Goal: Information Seeking & Learning: Learn about a topic

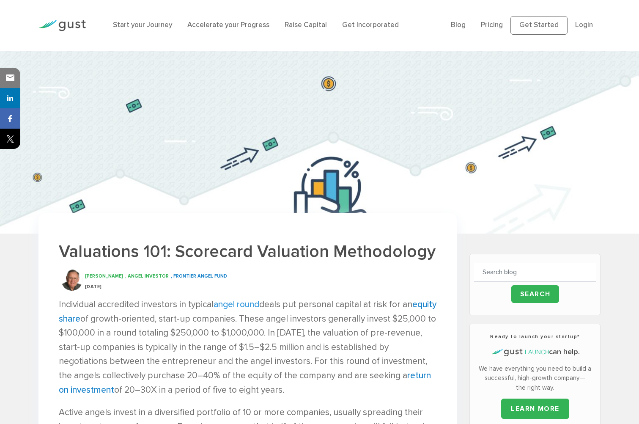
click at [242, 306] on link "angel round" at bounding box center [237, 304] width 46 height 11
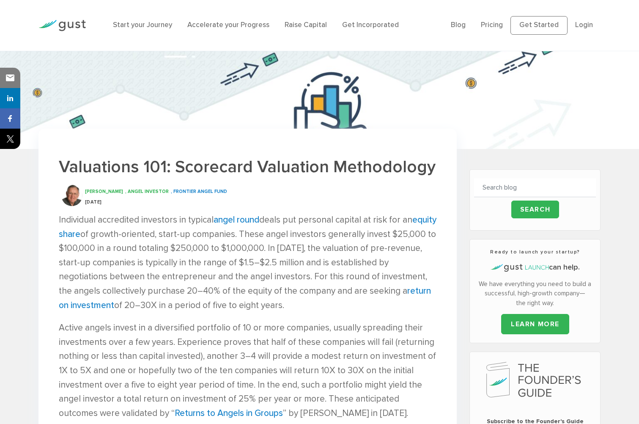
click at [213, 339] on p "Active angels invest in a diversified portfolio of 10 or more companies, usuall…" at bounding box center [248, 370] width 378 height 99
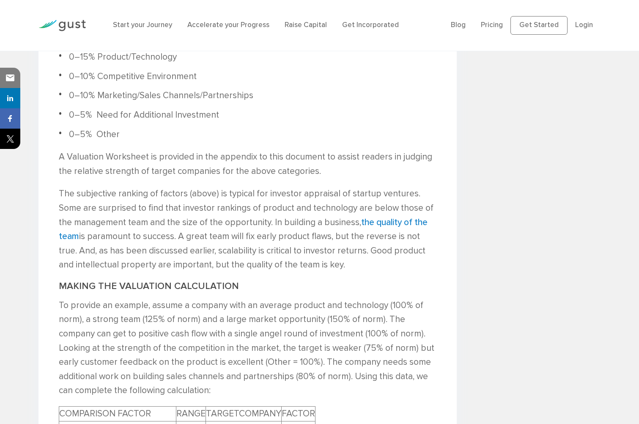
scroll to position [1481, 0]
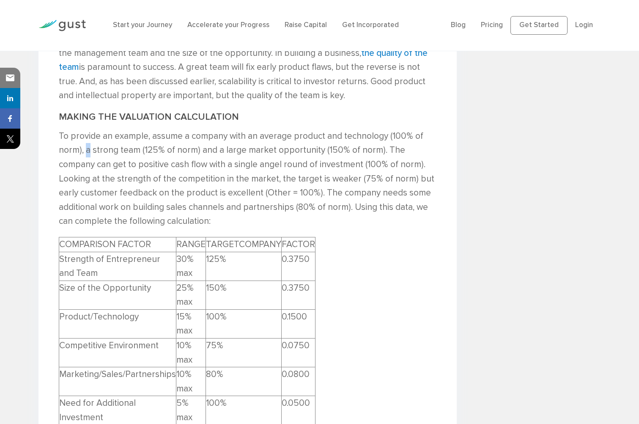
click at [88, 148] on p "To provide an example, assume a company with an average product and technology …" at bounding box center [248, 178] width 378 height 99
click at [228, 146] on p "To provide an example, assume a company with an average product and technology …" at bounding box center [248, 178] width 378 height 99
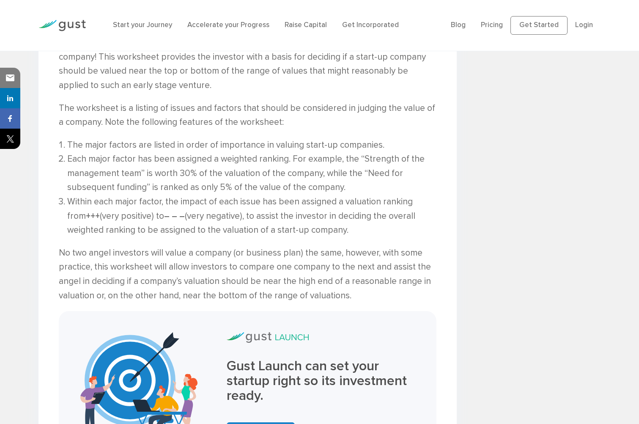
scroll to position [2073, 0]
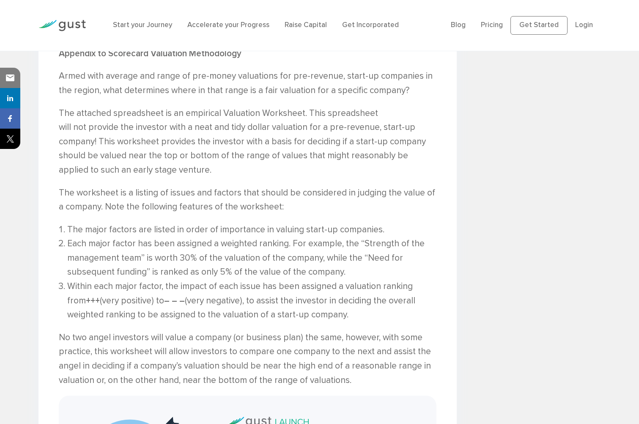
click at [129, 117] on p "The attached spreadsheet is an empirical Valuation Worksheet. This spreadsheet …" at bounding box center [248, 141] width 378 height 71
click at [196, 278] on li "Each major factor has been assigned a weighted ranking. For example, the “Stren…" at bounding box center [252, 257] width 370 height 43
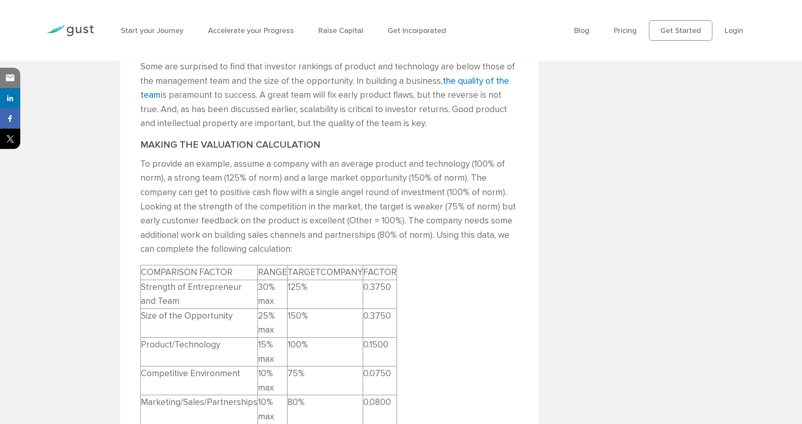
scroll to position [1396, 0]
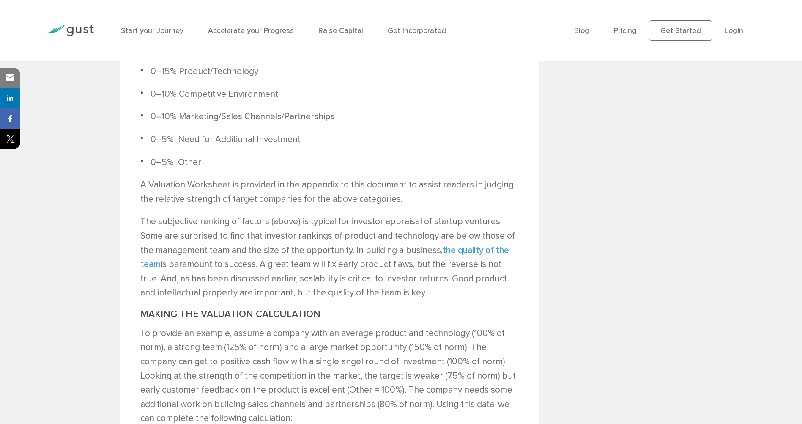
click at [156, 260] on link "the quality of the team" at bounding box center [324, 257] width 369 height 25
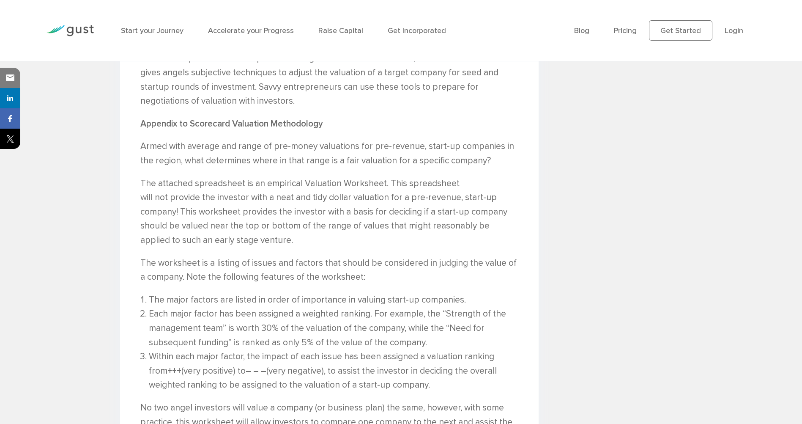
scroll to position [2157, 0]
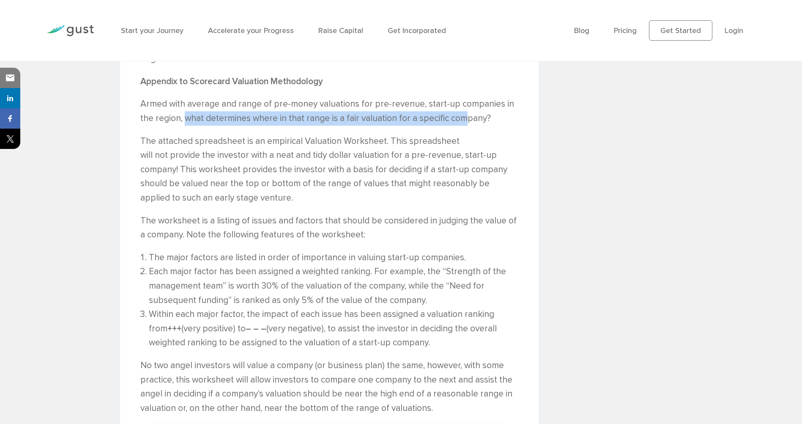
drag, startPoint x: 185, startPoint y: 117, endPoint x: 467, endPoint y: 121, distance: 282.2
click at [467, 121] on p "Armed with average and range of pre-money valuations for pre-revenue, start-up …" at bounding box center [329, 111] width 378 height 28
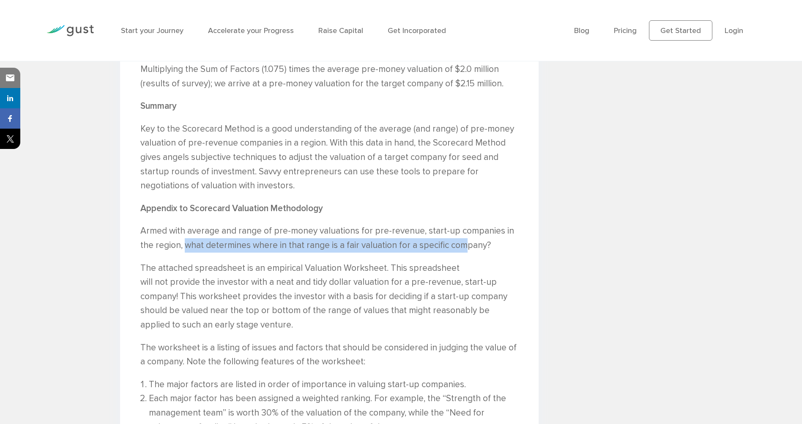
click at [444, 263] on p "The attached spreadsheet is an empirical Valuation Worksheet. This spreadsheet …" at bounding box center [329, 296] width 378 height 71
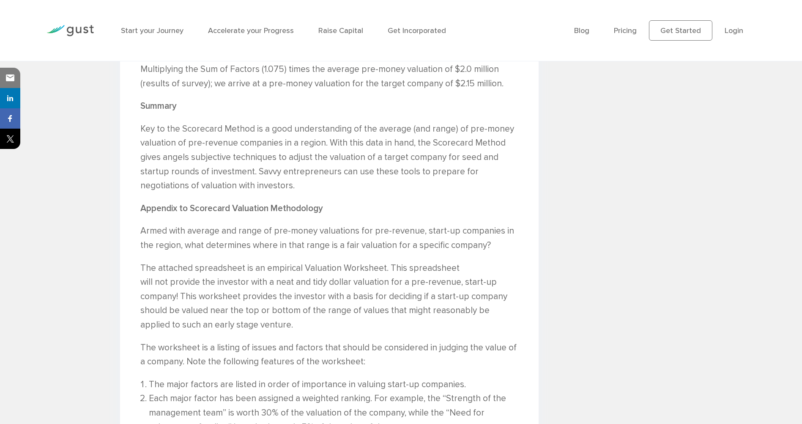
scroll to position [2073, 0]
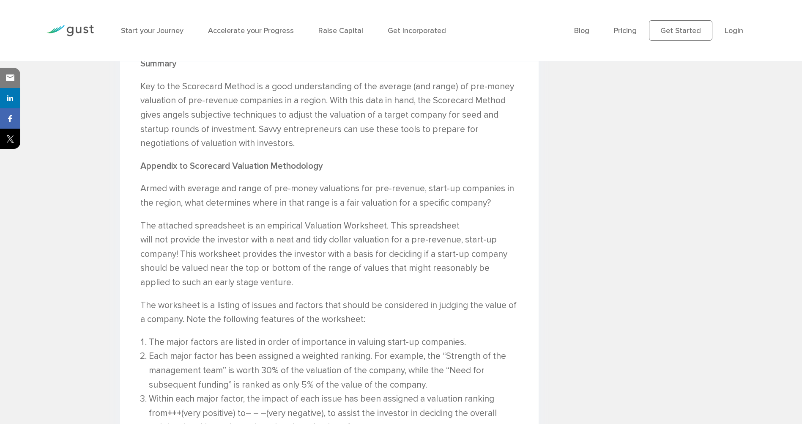
drag, startPoint x: 203, startPoint y: 210, endPoint x: 193, endPoint y: 219, distance: 13.2
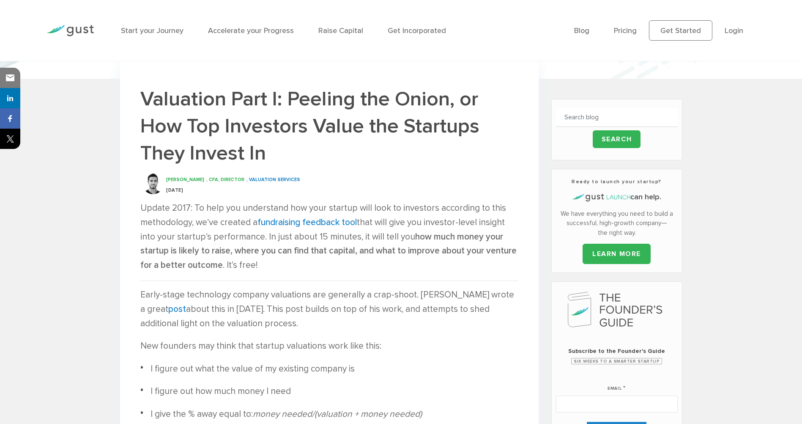
scroll to position [254, 0]
